Goal: Check status

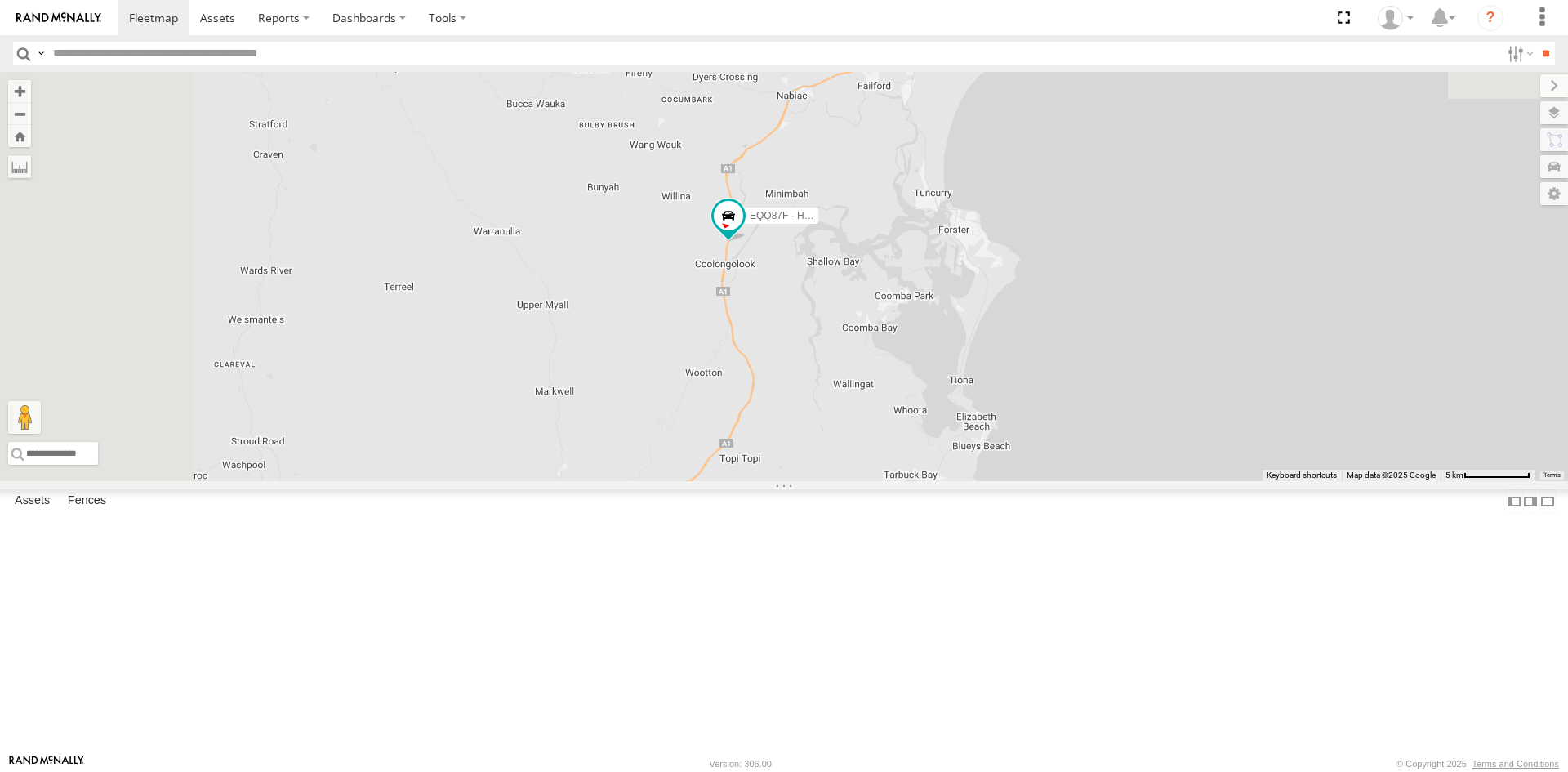
drag, startPoint x: 962, startPoint y: 546, endPoint x: 1042, endPoint y: 703, distance: 176.2
click at [1042, 481] on div "FND74E - Hilux Plumbing Truck ELK52J - Hilux EQQ87F - Hilux" at bounding box center [784, 277] width 1568 height 409
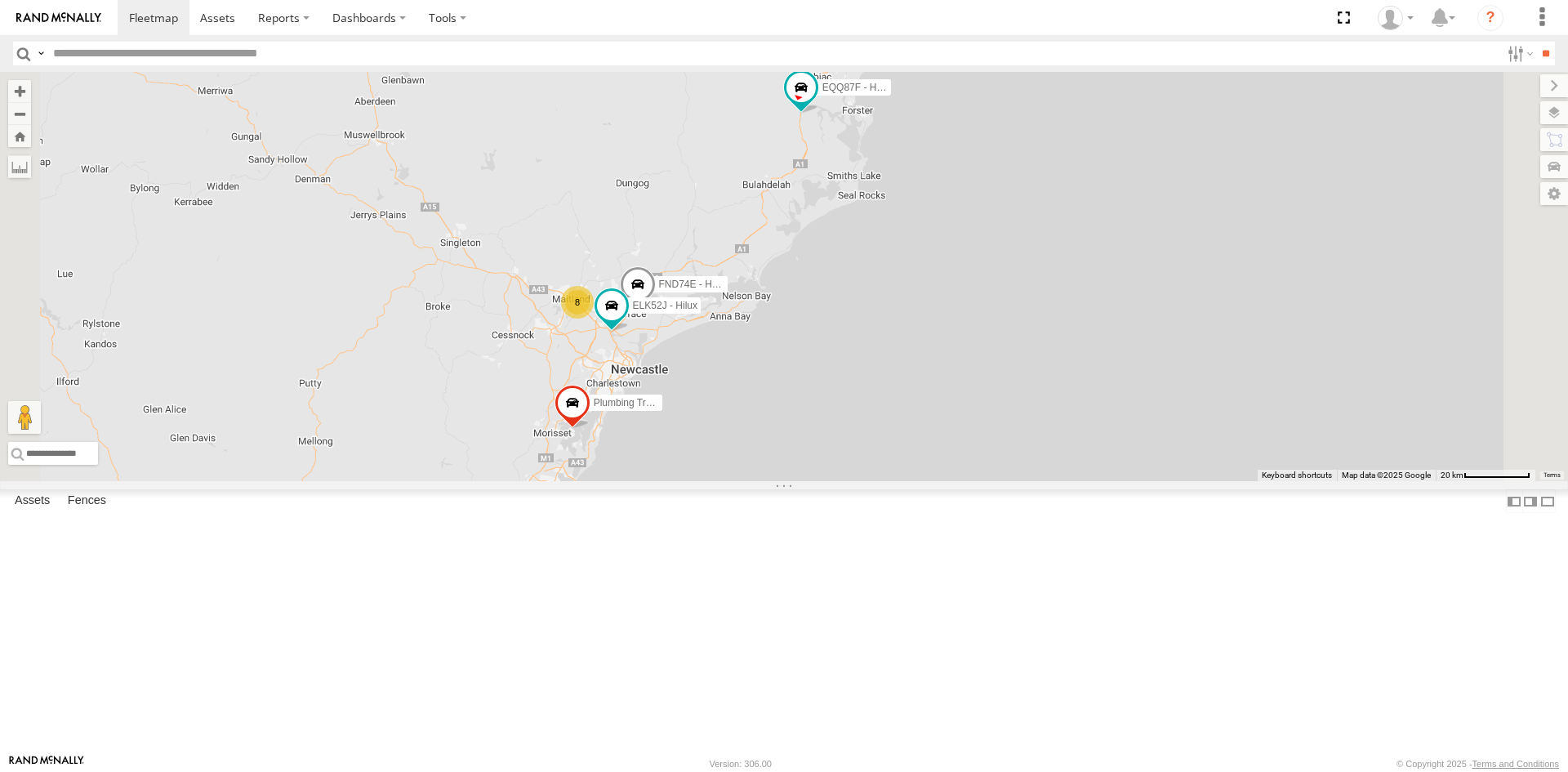
drag, startPoint x: 909, startPoint y: 401, endPoint x: 934, endPoint y: 262, distance: 141.2
click at [931, 280] on div "FND74E - Hilux Plumbing Truck ELK52J - Hilux EQQ87F - Hilux 8" at bounding box center [784, 277] width 1568 height 409
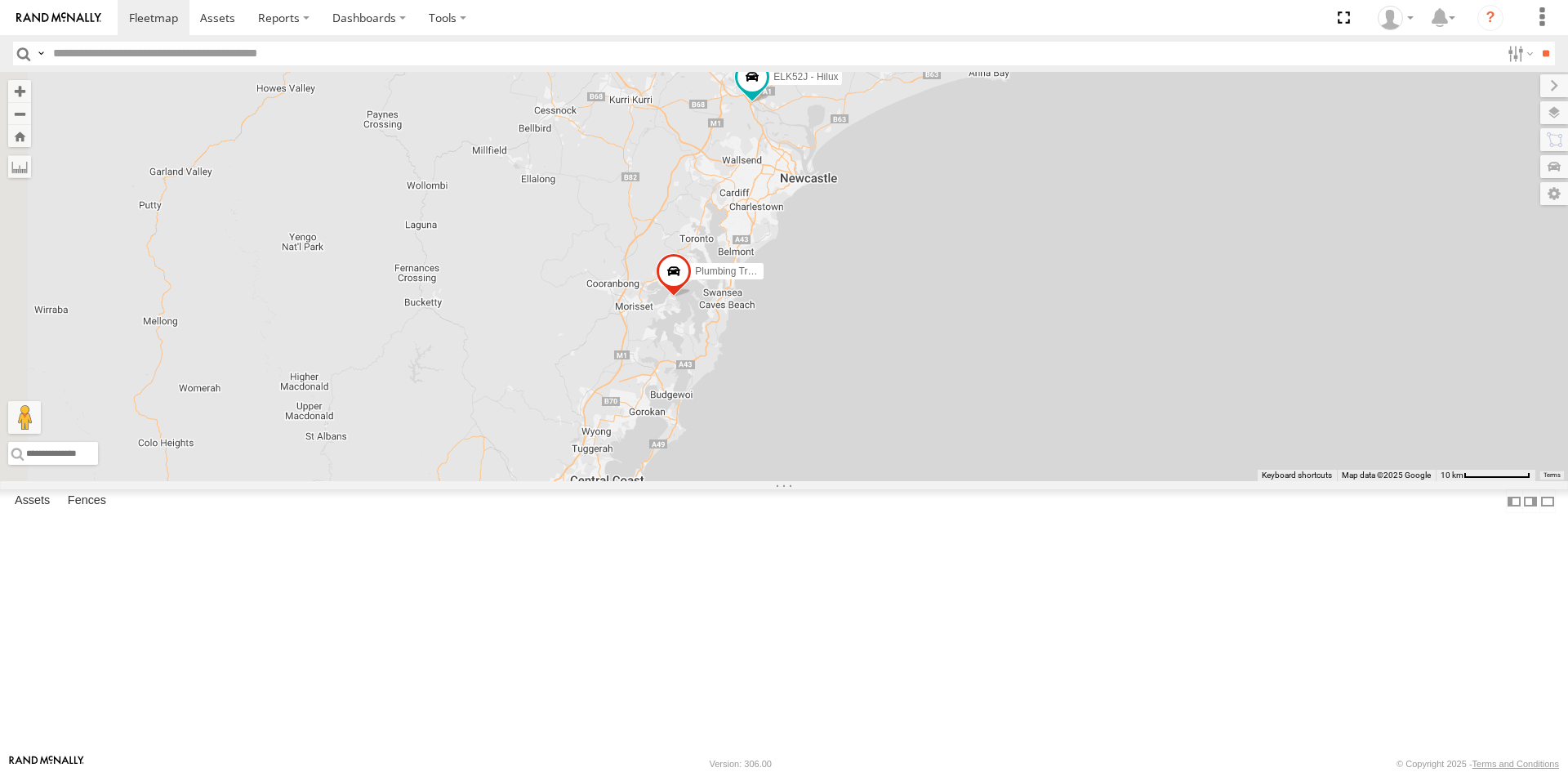
drag, startPoint x: 827, startPoint y: 358, endPoint x: 998, endPoint y: 269, distance: 192.8
click at [998, 269] on div "FND74E - Hilux Plumbing Truck ELK52J - Hilux EQQ87F - Hilux 8" at bounding box center [784, 277] width 1568 height 409
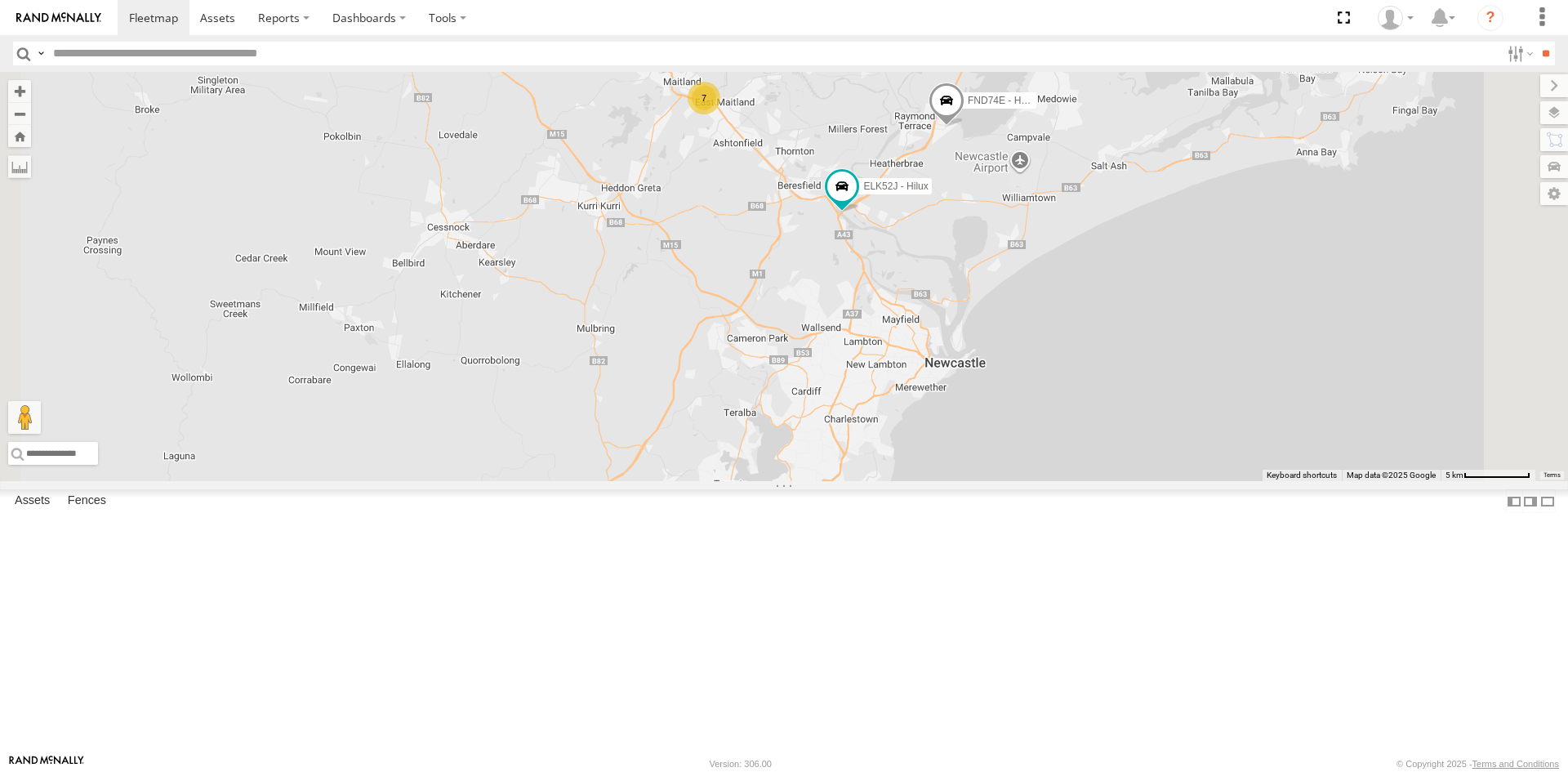
drag, startPoint x: 957, startPoint y: 277, endPoint x: 863, endPoint y: 447, distance: 194.3
click at [864, 445] on div "FND74E - Hilux Plumbing Truck ELK52J - Hilux EQQ87F - Hilux 7 ELK65A - Hilux" at bounding box center [784, 277] width 1568 height 409
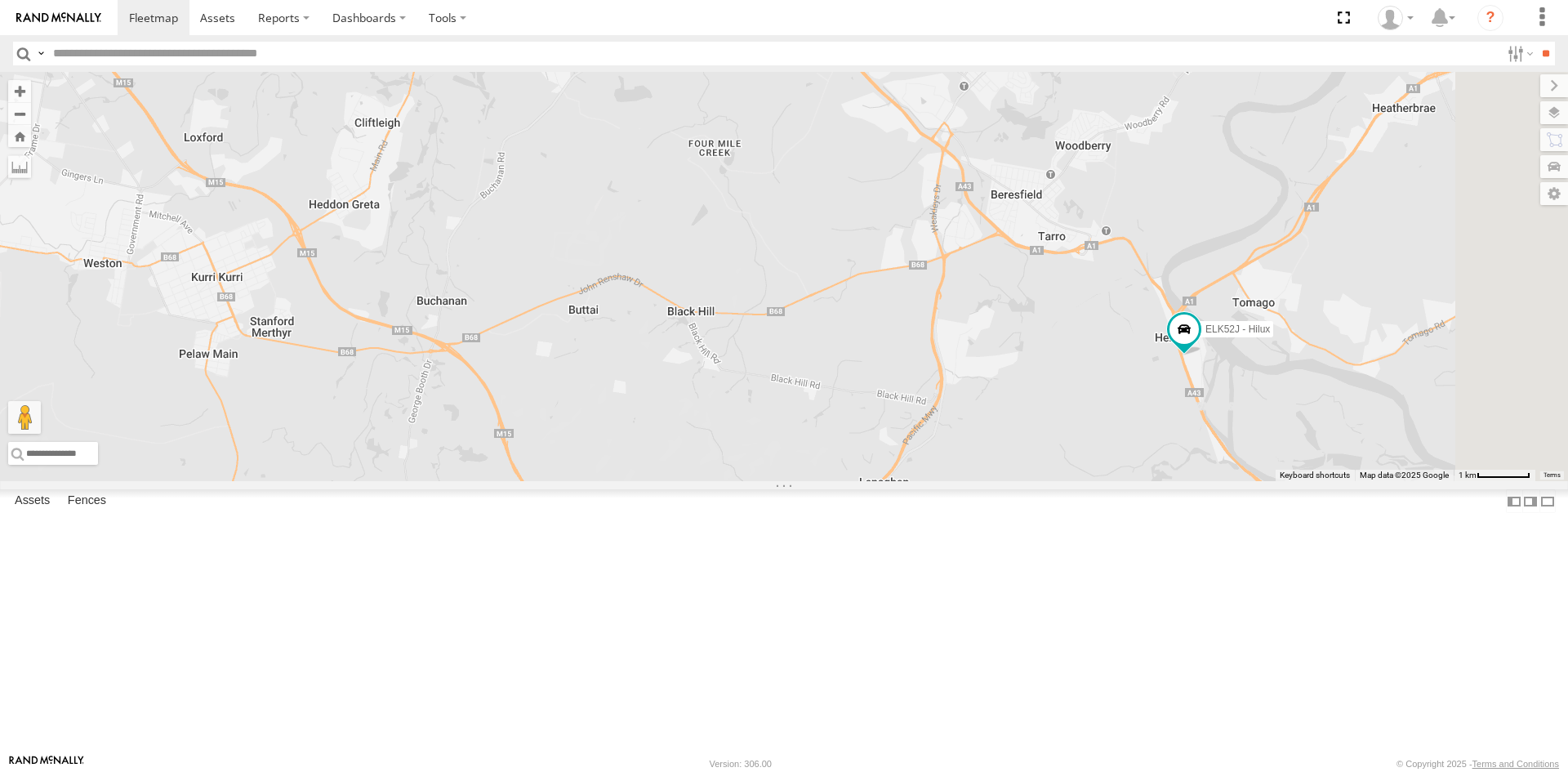
drag, startPoint x: 1065, startPoint y: 285, endPoint x: 972, endPoint y: 642, distance: 368.9
click at [959, 771] on html at bounding box center [784, 386] width 1568 height 772
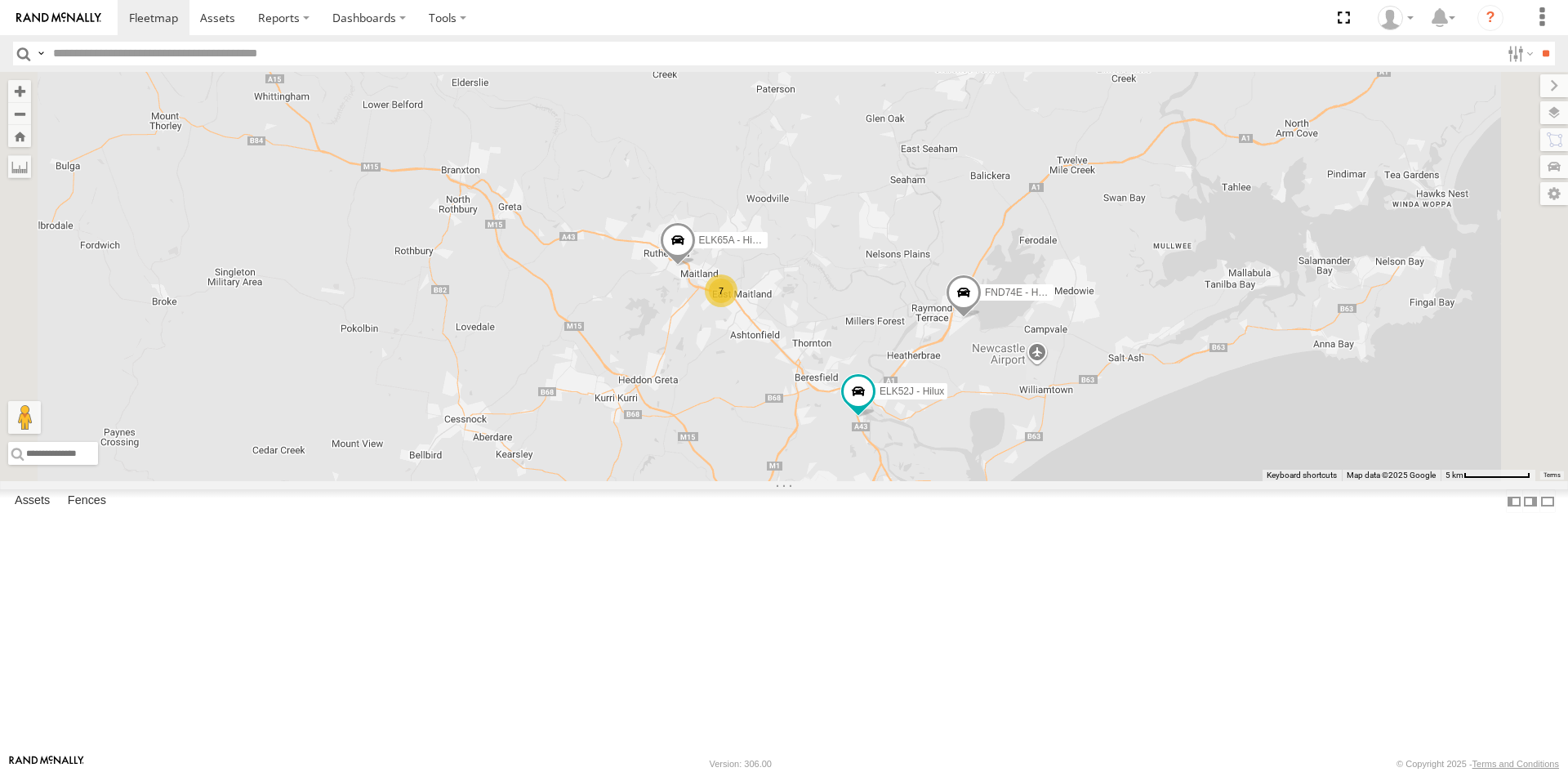
drag, startPoint x: 878, startPoint y: 322, endPoint x: 875, endPoint y: 463, distance: 141.0
click at [875, 463] on div "FND74E - Hilux Plumbing Truck ELK52J - Hilux EQQ87F - Hilux ELK65A - Hilux 7" at bounding box center [784, 277] width 1568 height 409
click at [737, 307] on div "7" at bounding box center [720, 291] width 33 height 33
